Goal: Transaction & Acquisition: Purchase product/service

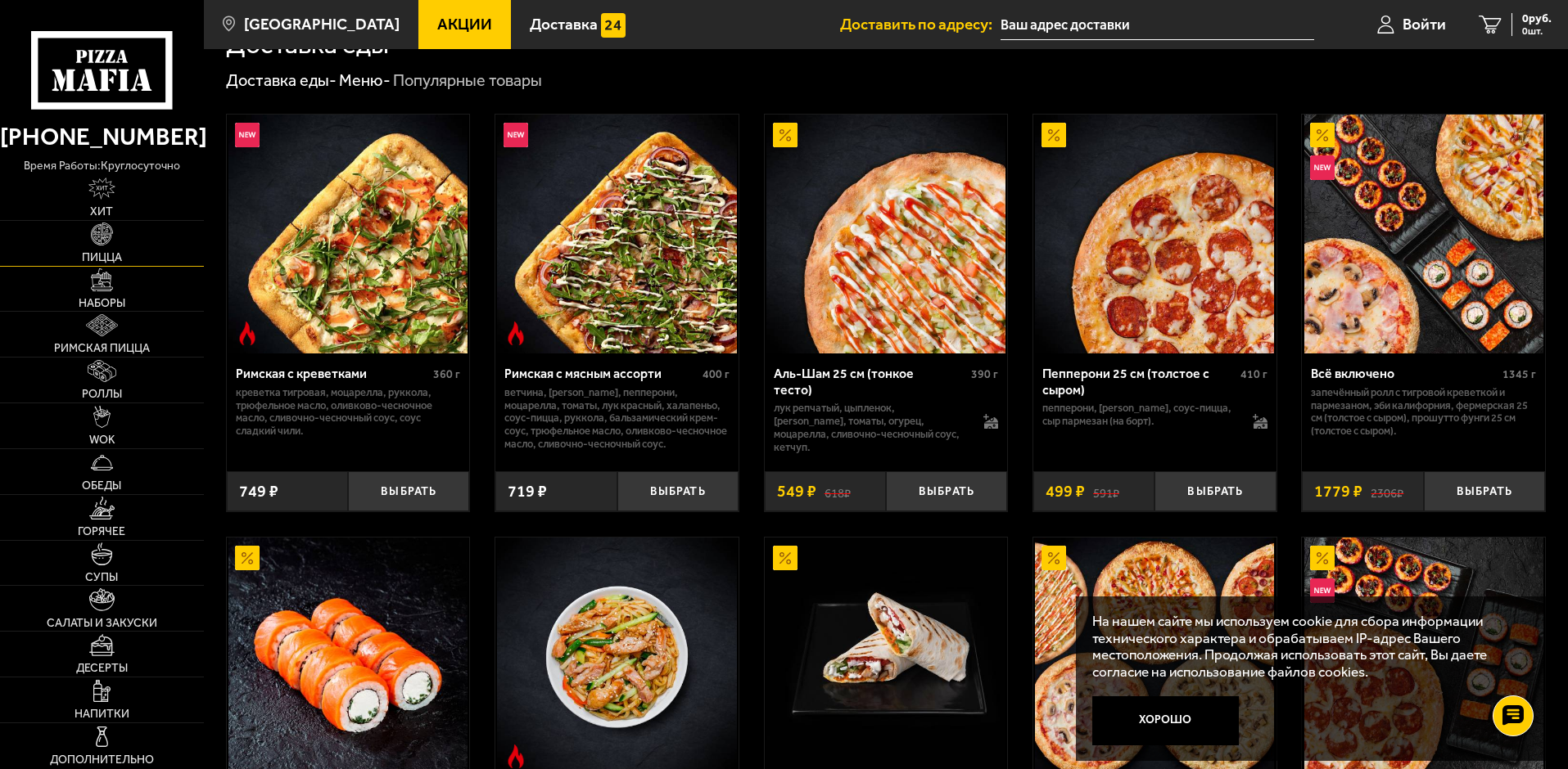
scroll to position [328, 0]
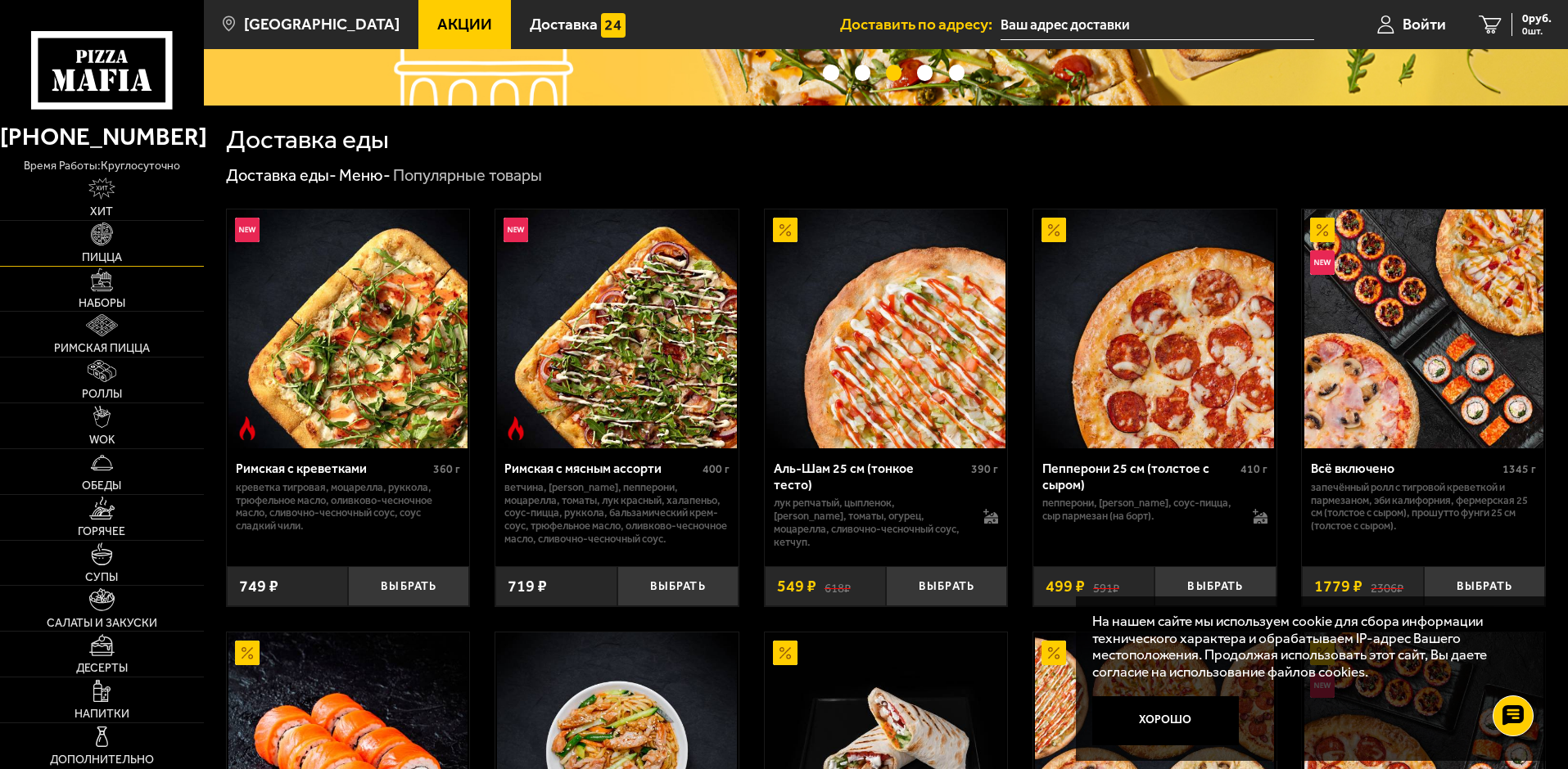
click at [112, 235] on img at bounding box center [101, 233] width 22 height 22
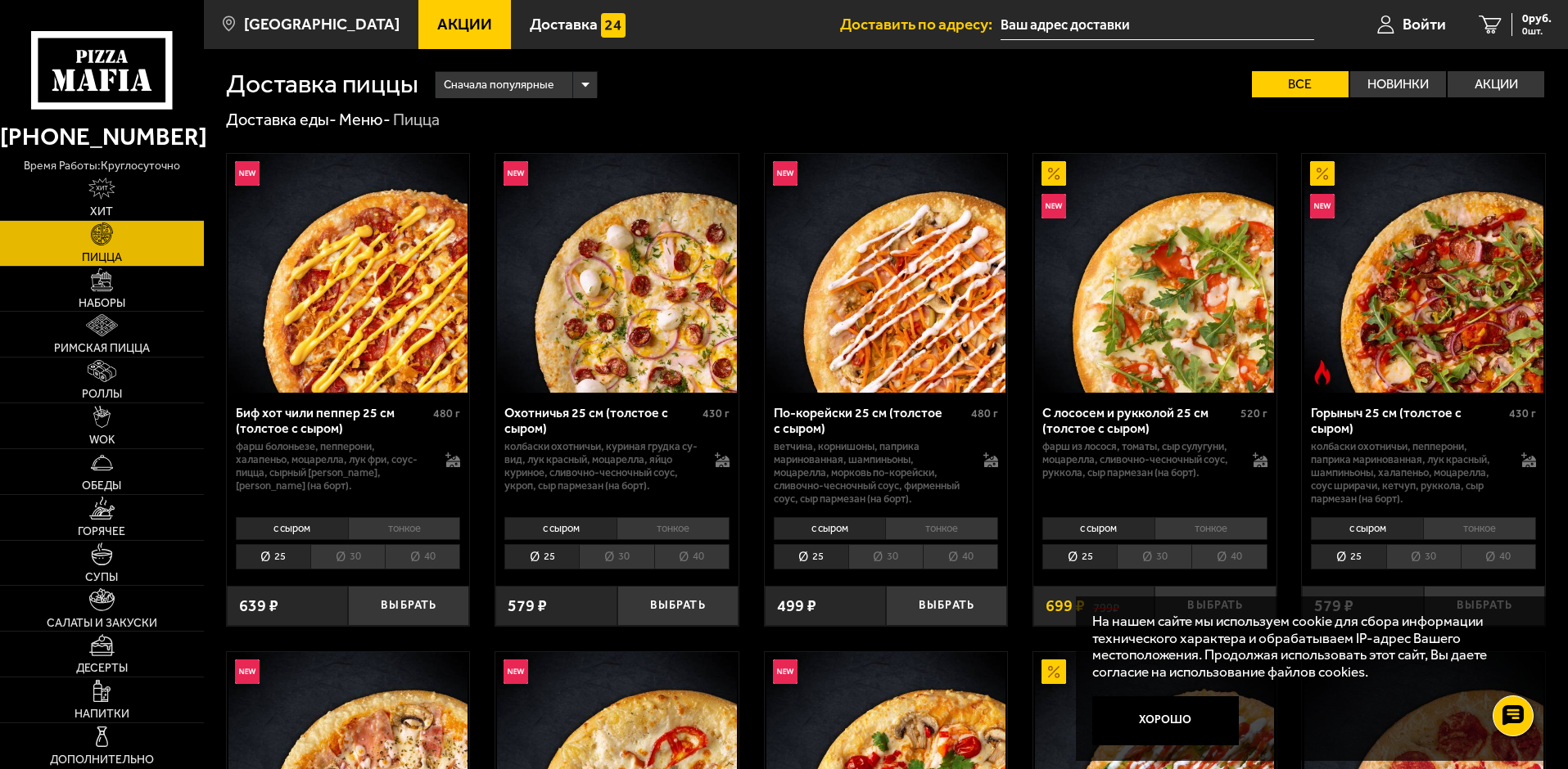
click at [545, 419] on div "Охотничья 25 см (толстое с сыром)" at bounding box center [601, 420] width 194 height 31
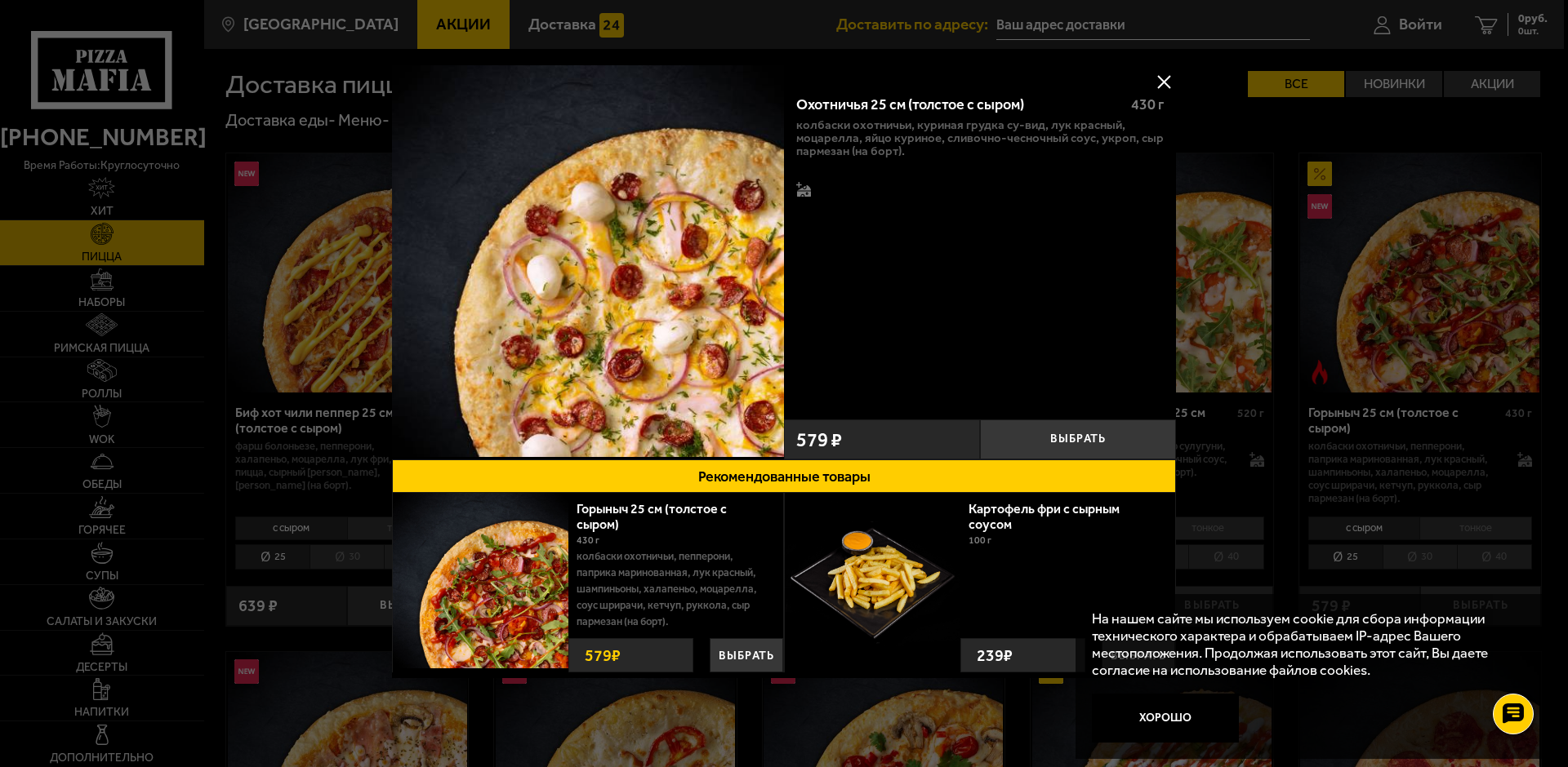
click at [1159, 84] on button at bounding box center [1164, 81] width 25 height 25
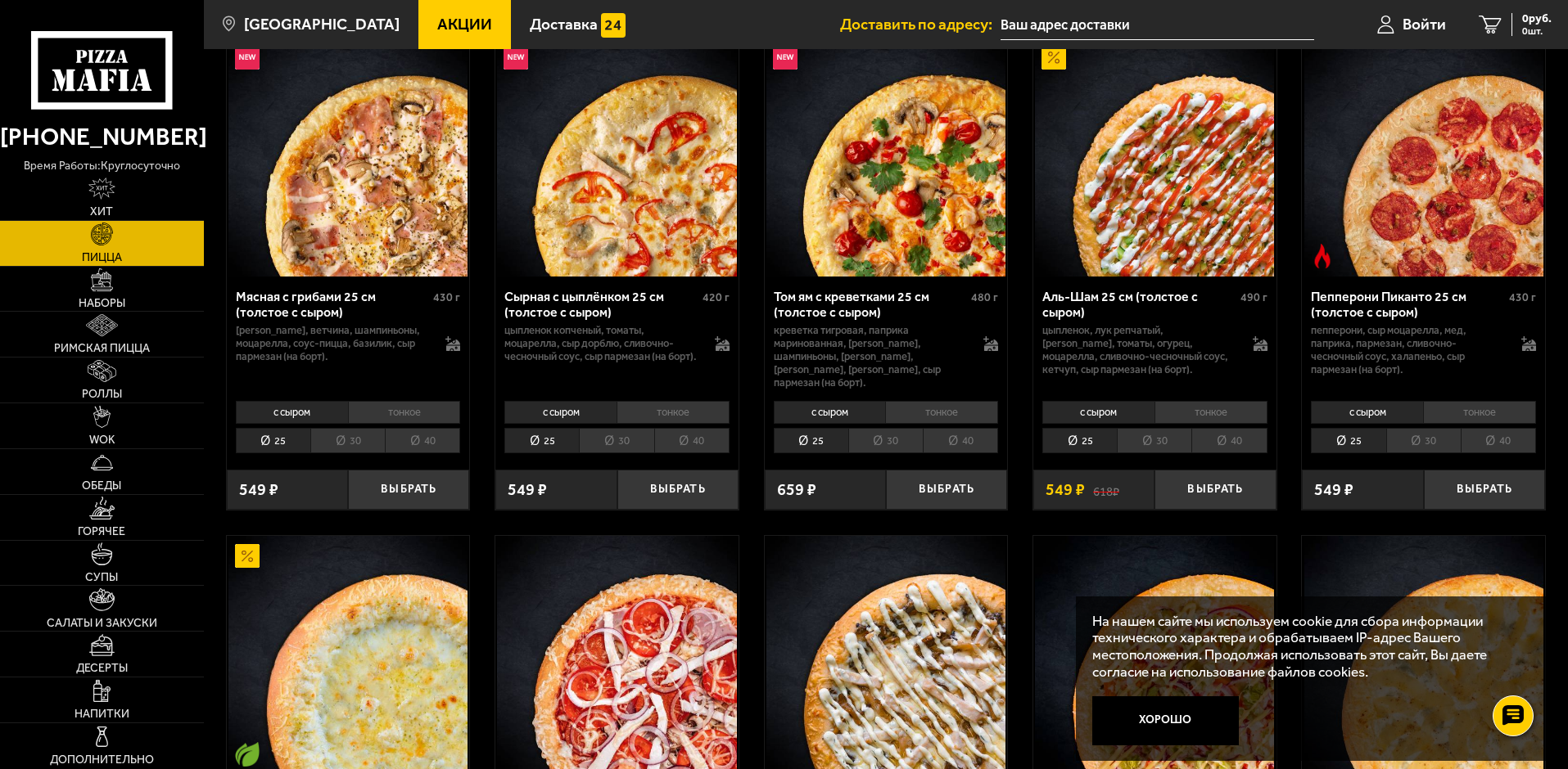
scroll to position [654, 0]
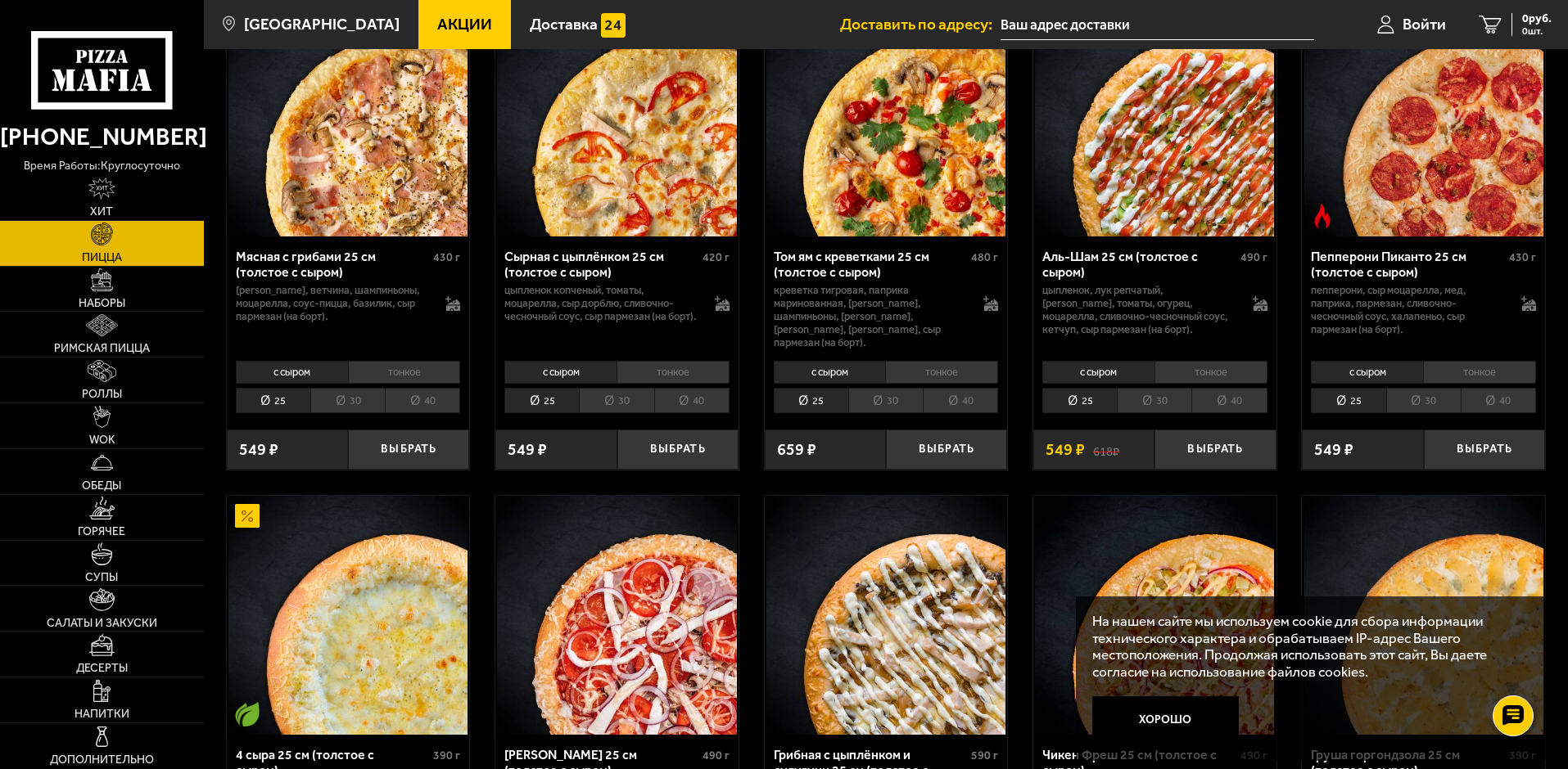
click at [643, 204] on img at bounding box center [617, 116] width 239 height 239
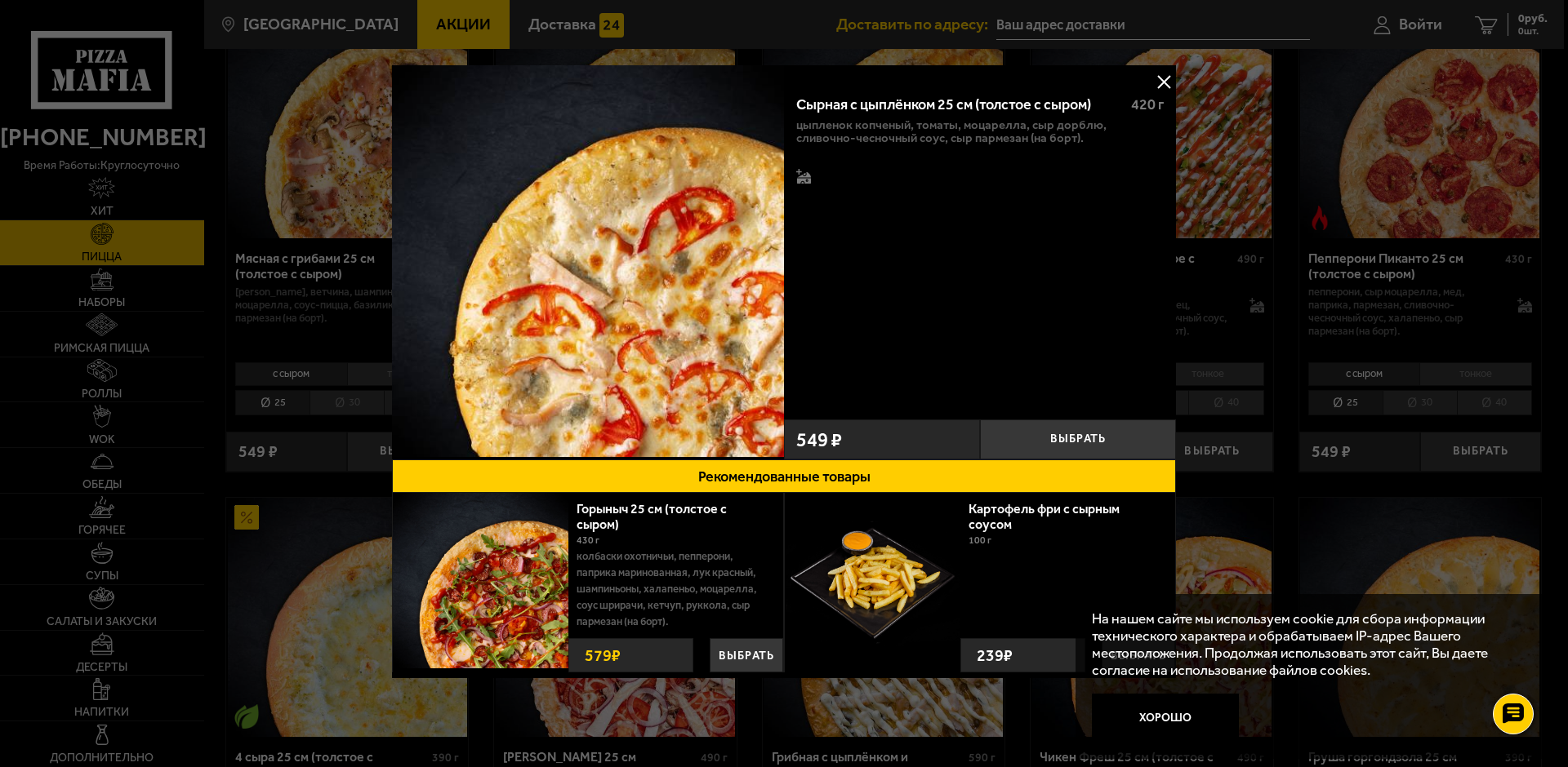
click at [1162, 79] on button at bounding box center [1164, 81] width 25 height 25
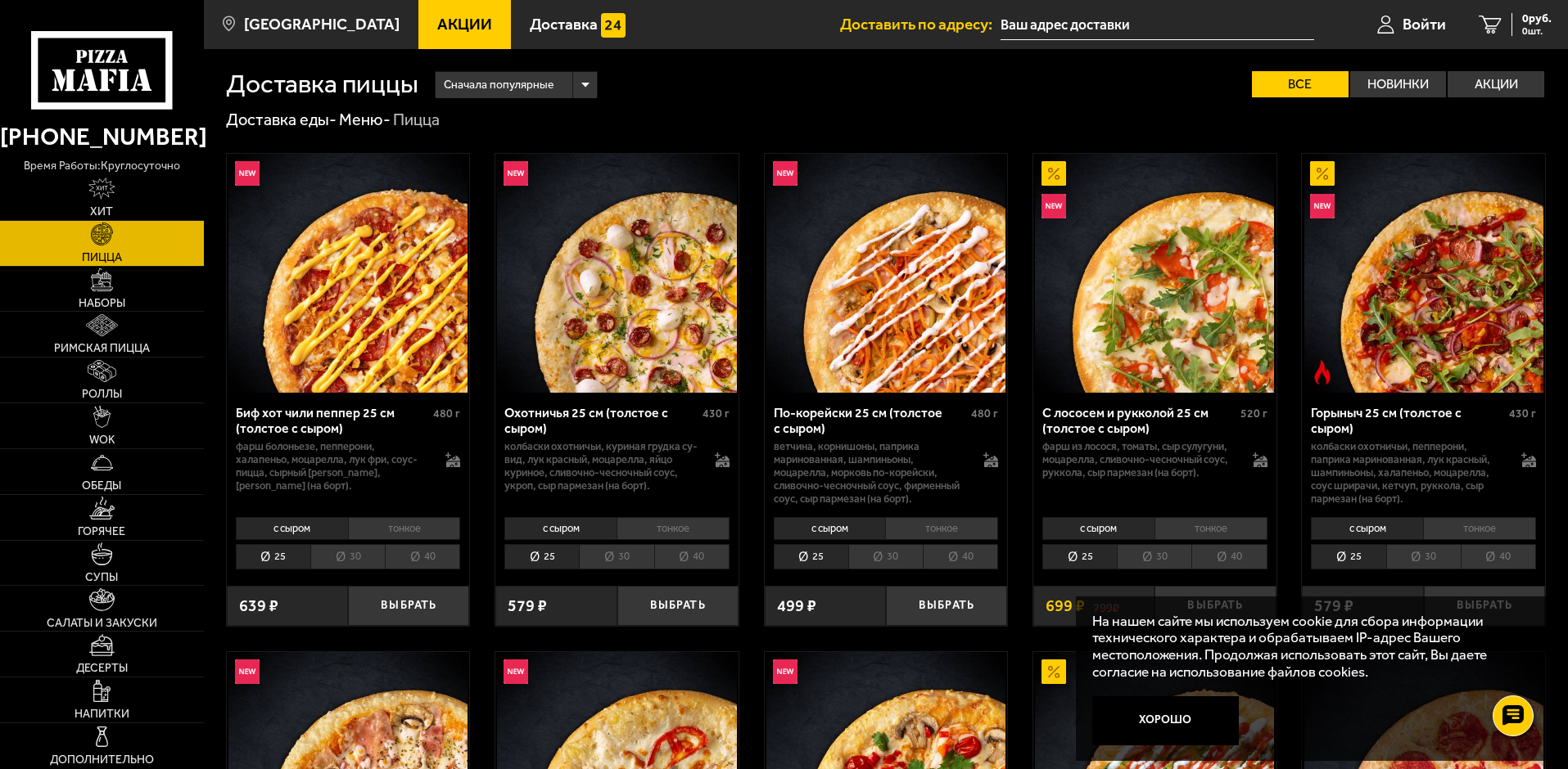
click at [661, 343] on img at bounding box center [617, 273] width 239 height 239
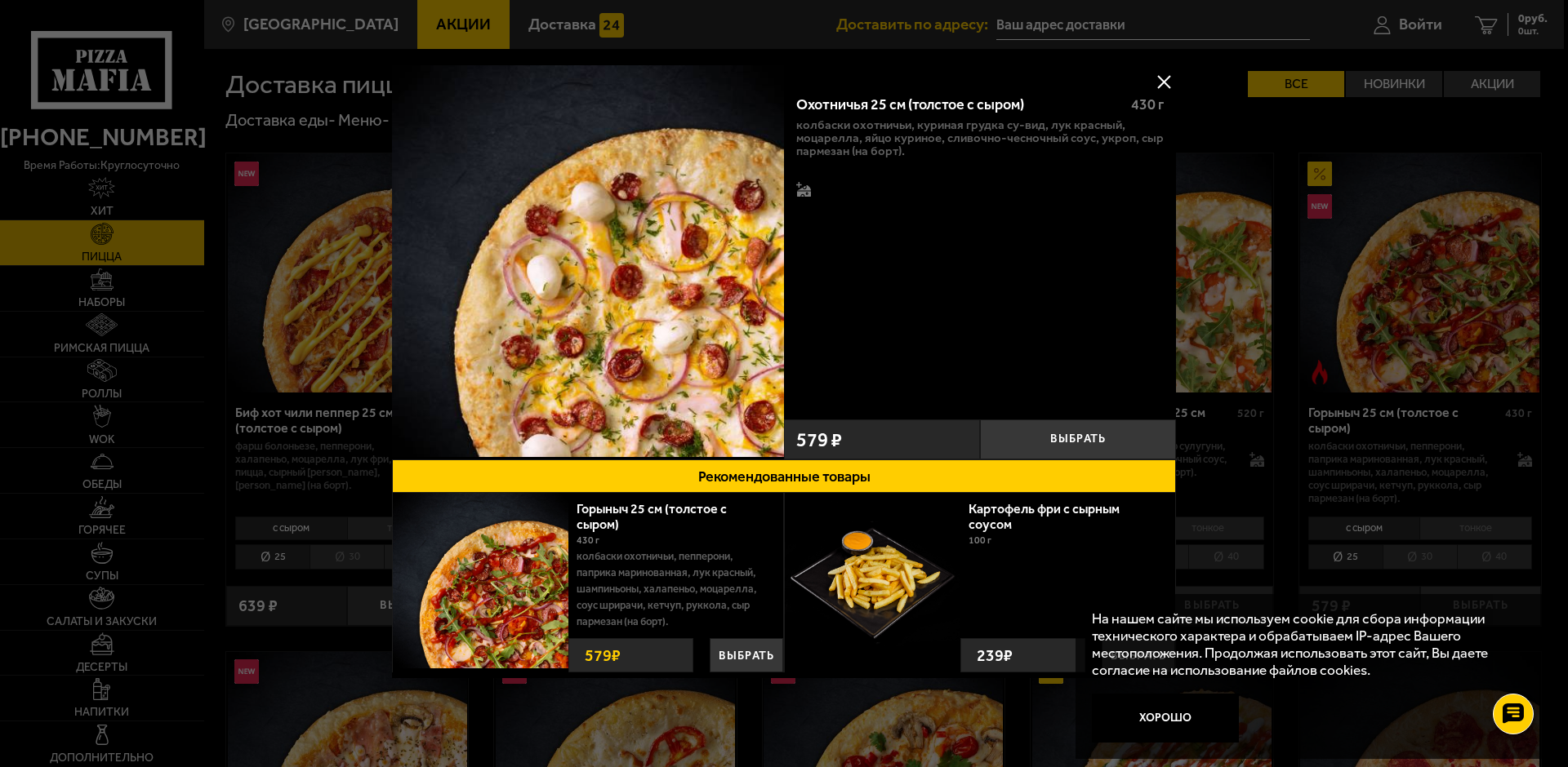
click at [1316, 300] on div at bounding box center [784, 384] width 1568 height 767
